Goal: Task Accomplishment & Management: Manage account settings

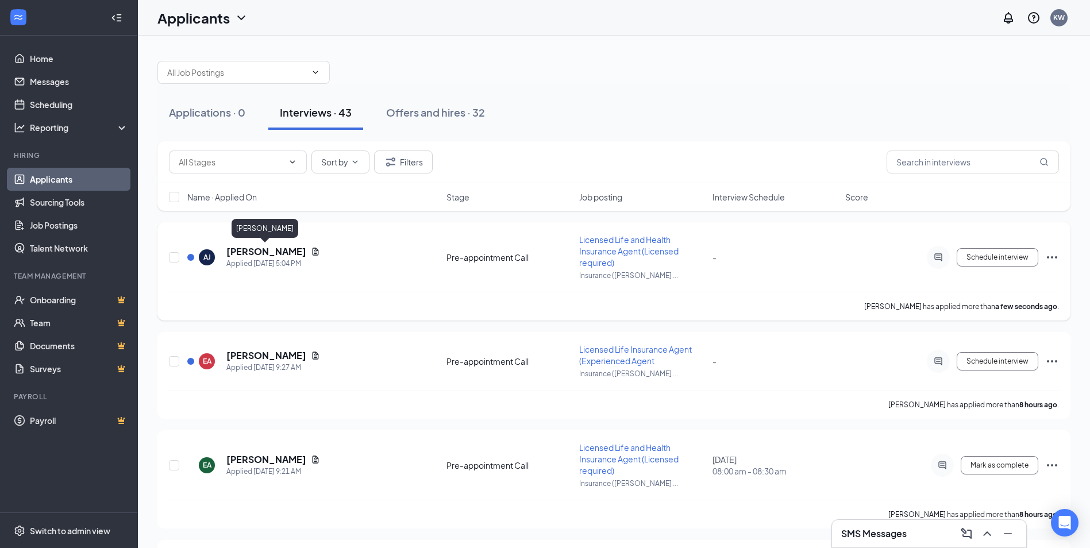
click at [267, 255] on h5 "[PERSON_NAME]" at bounding box center [266, 251] width 80 height 13
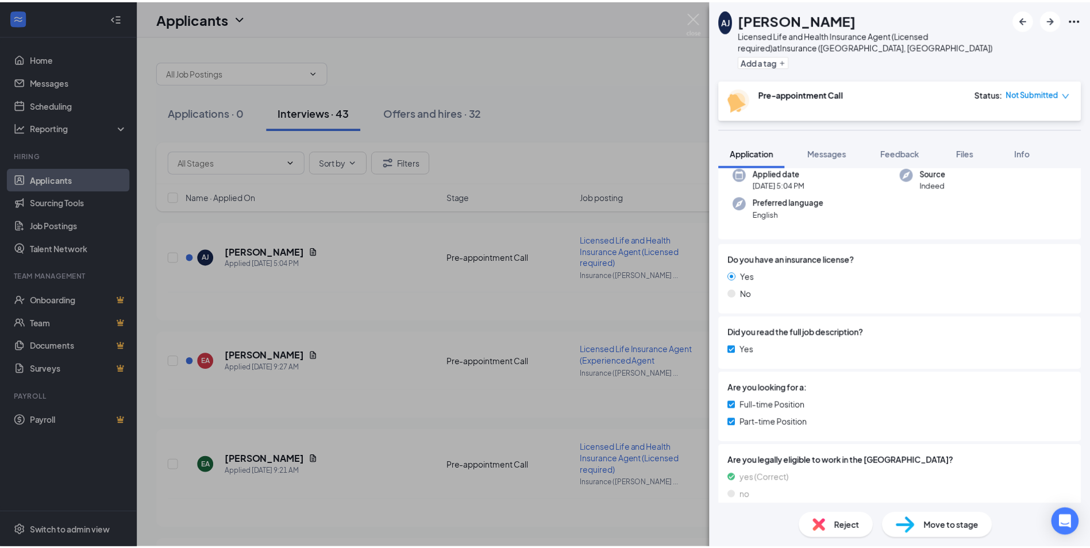
scroll to position [155, 0]
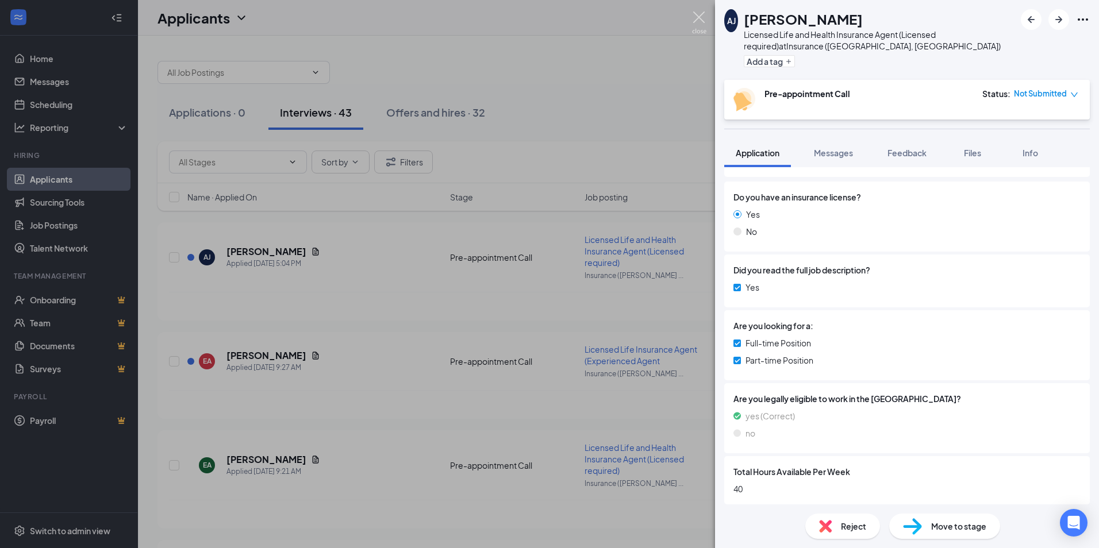
click at [702, 18] on img at bounding box center [699, 22] width 14 height 22
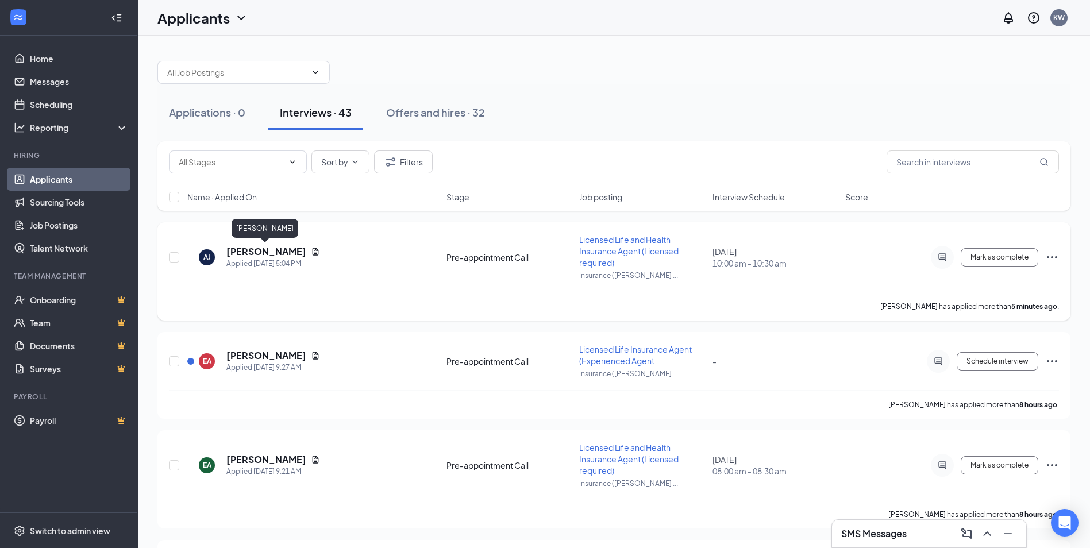
click at [275, 247] on h5 "[PERSON_NAME]" at bounding box center [266, 251] width 80 height 13
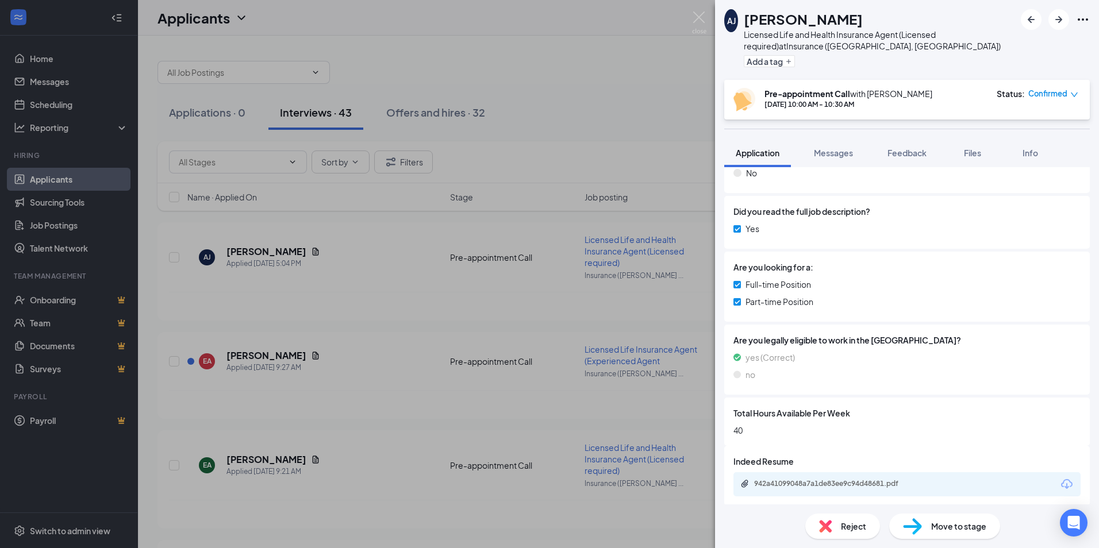
scroll to position [214, 0]
click at [839, 481] on div "942a41099048a7a1de83ee9c94d48681.pdf" at bounding box center [834, 482] width 161 height 9
